Goal: Information Seeking & Learning: Stay updated

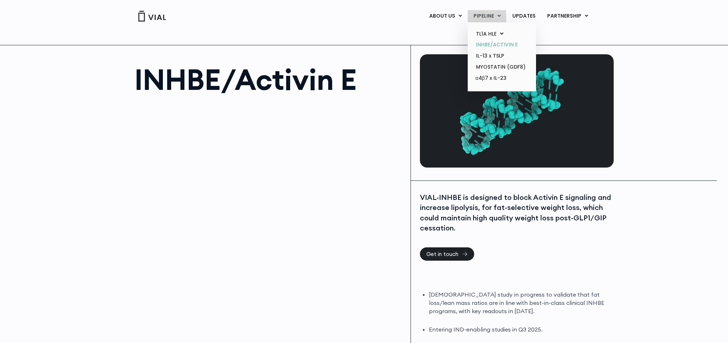
click at [502, 48] on link "INHBE/ACTIVIN E" at bounding box center [501, 44] width 63 height 11
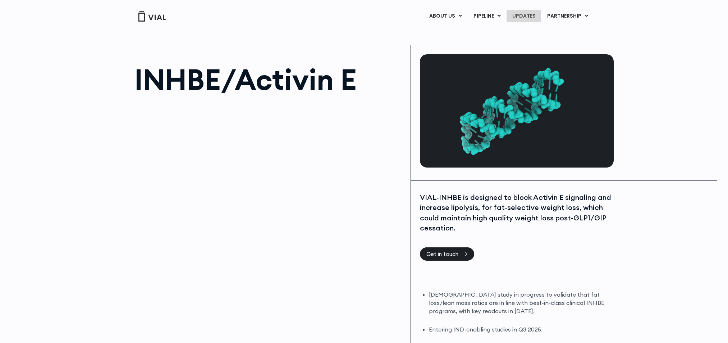
click at [521, 19] on link "UPDATES" at bounding box center [524, 16] width 35 height 12
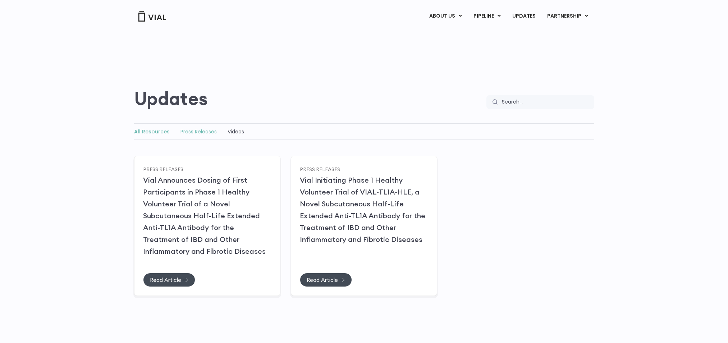
click at [181, 132] on link "Press Releases" at bounding box center [199, 131] width 36 height 7
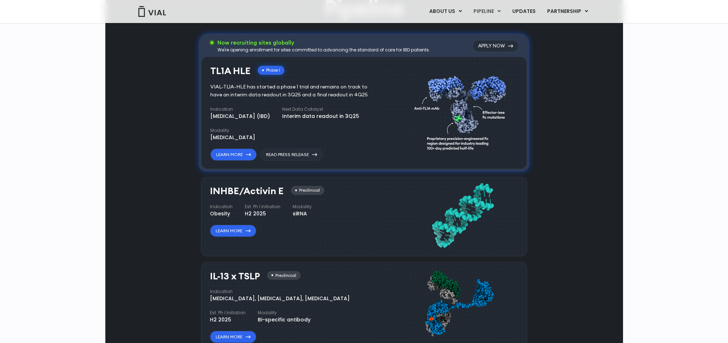
scroll to position [575, 0]
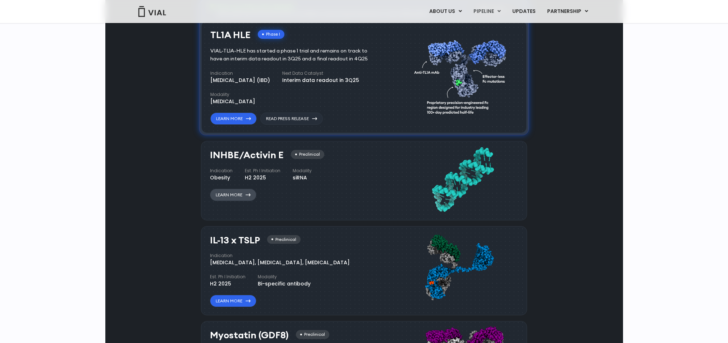
click at [250, 191] on link "Learn More" at bounding box center [233, 195] width 46 height 12
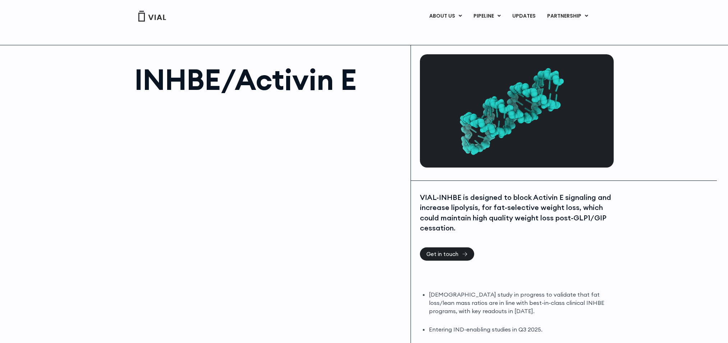
drag, startPoint x: 625, startPoint y: 274, endPoint x: 630, endPoint y: 269, distance: 6.9
click at [625, 274] on div "INHBE/Activin E VIAL-INHBE is designed to block Activin E signaling and increas…" at bounding box center [364, 211] width 728 height 332
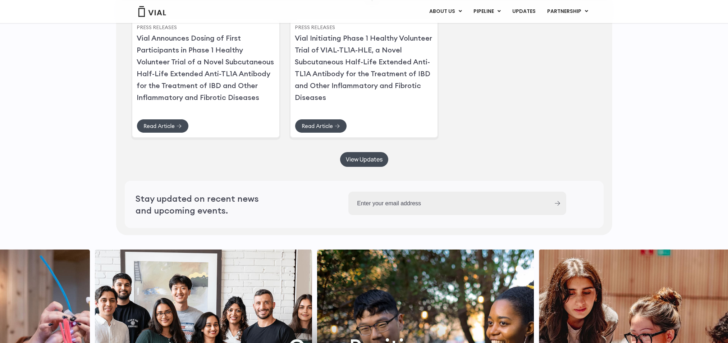
scroll to position [1906, 0]
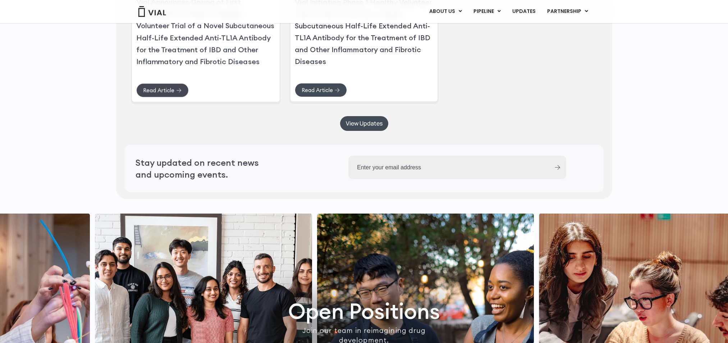
click at [169, 97] on link "Read Article" at bounding box center [162, 90] width 52 height 14
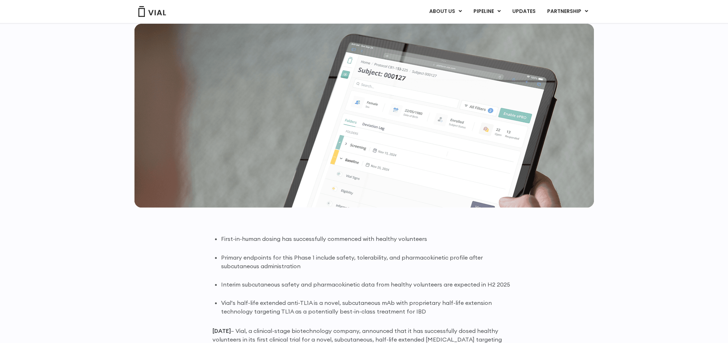
scroll to position [431, 0]
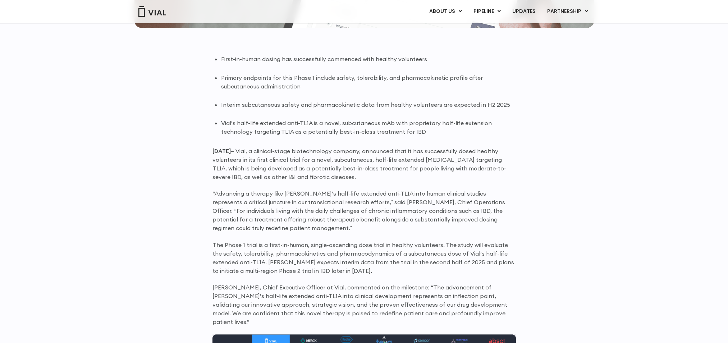
click at [388, 224] on p "“Advancing a therapy like [PERSON_NAME]’s half-life extended anti-TL1A into hum…" at bounding box center [364, 210] width 303 height 43
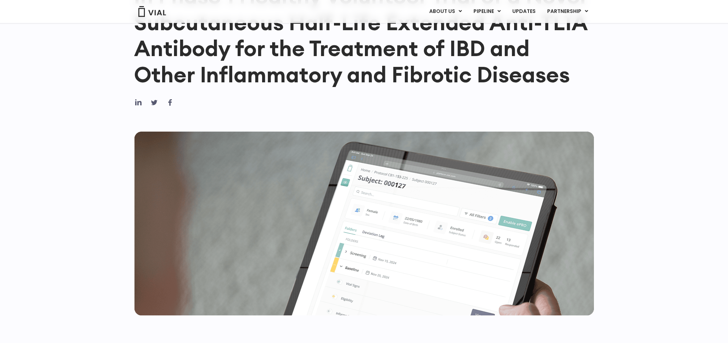
scroll to position [0, 0]
